Goal: Transaction & Acquisition: Purchase product/service

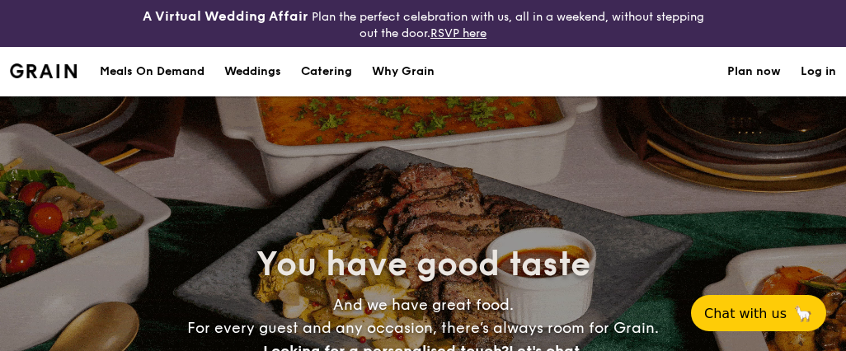
select select
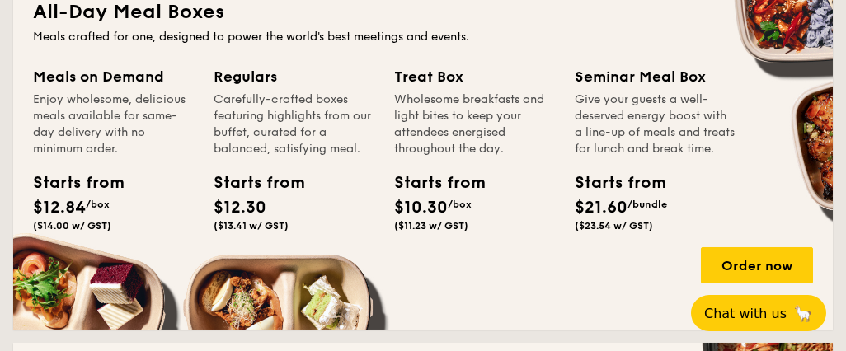
scroll to position [897, 0]
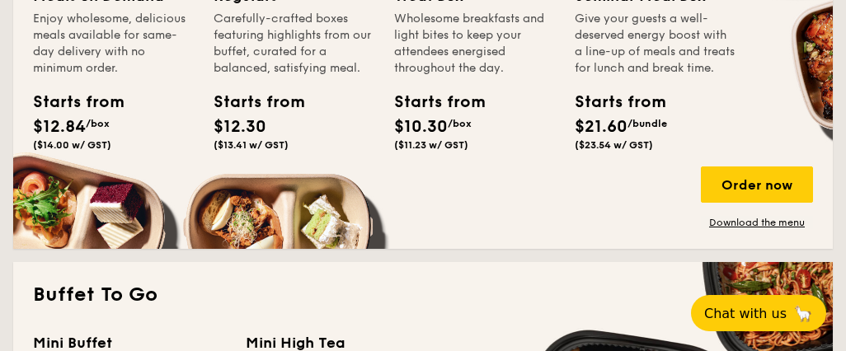
click at [240, 199] on div "Meals on Demand Enjoy wholesome, delicious meals available for same-day deliver…" at bounding box center [423, 106] width 780 height 245
click at [762, 186] on div "Order now" at bounding box center [757, 185] width 112 height 36
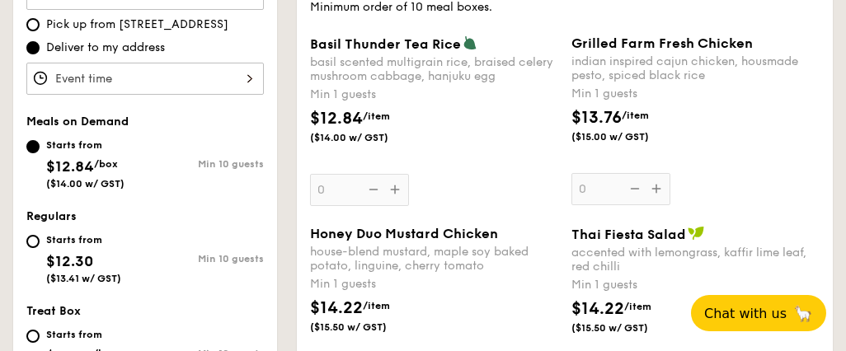
scroll to position [608, 0]
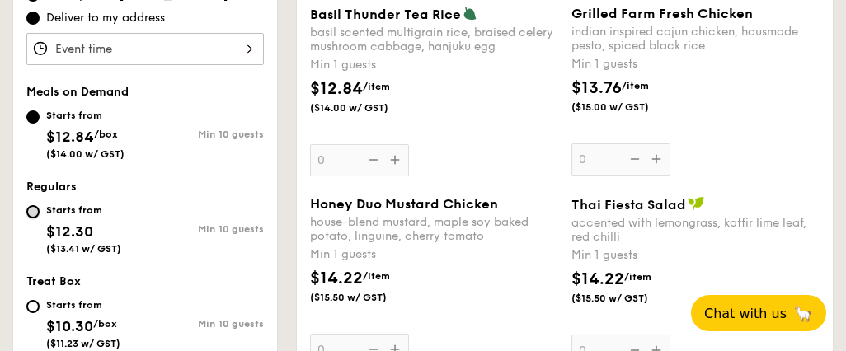
click at [34, 205] on input "Starts from $12.30 ($13.41 w/ GST) Min 10 guests" at bounding box center [32, 211] width 13 height 13
radio input "true"
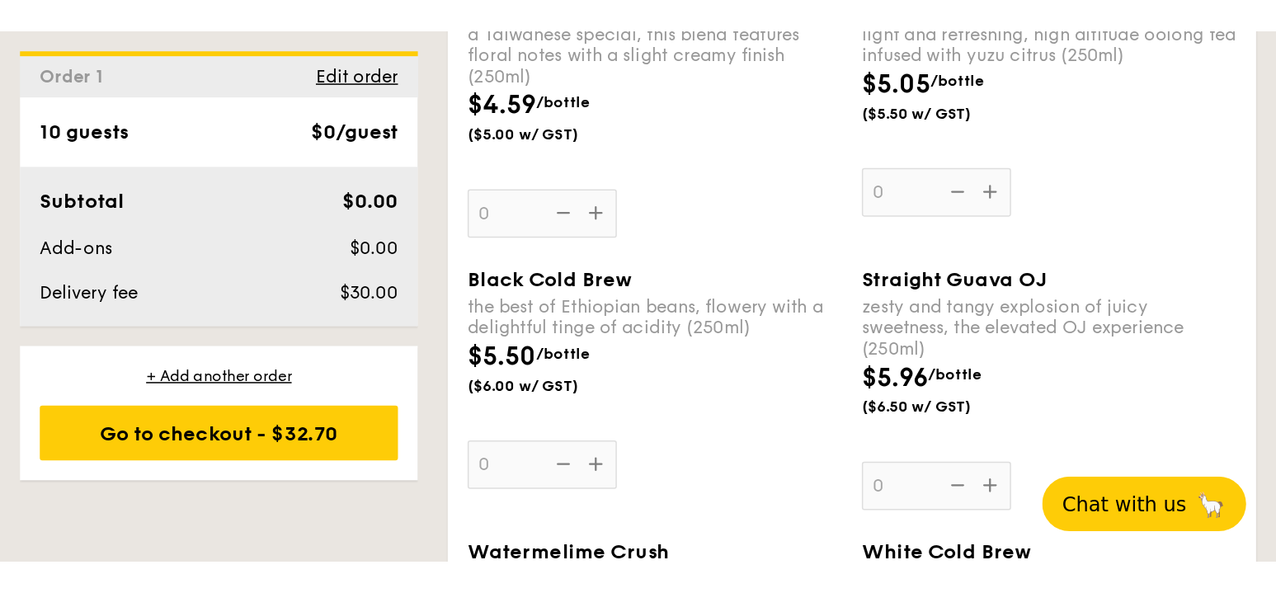
scroll to position [3871, 0]
